Goal: Navigation & Orientation: Find specific page/section

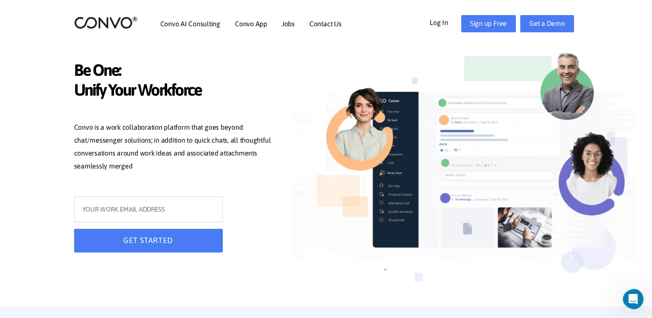
click at [121, 28] on img at bounding box center [105, 22] width 63 height 13
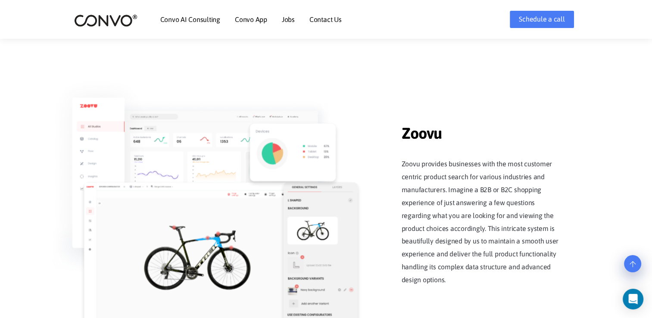
scroll to position [835, 0]
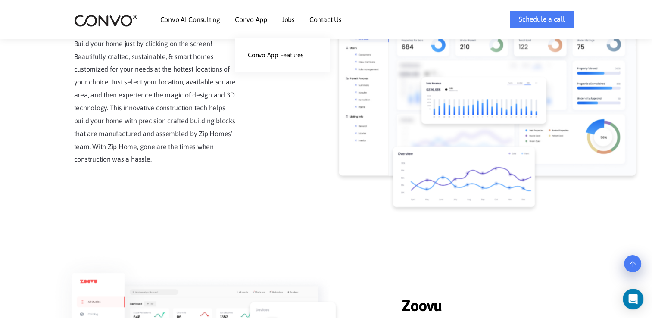
click at [248, 24] on li "Convo App Convo App Features" at bounding box center [251, 19] width 32 height 37
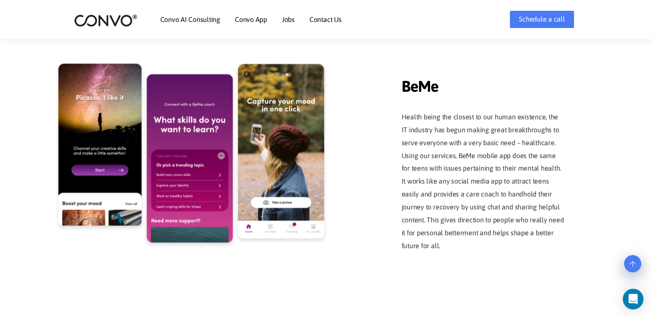
scroll to position [1682, 0]
